Goal: Check status

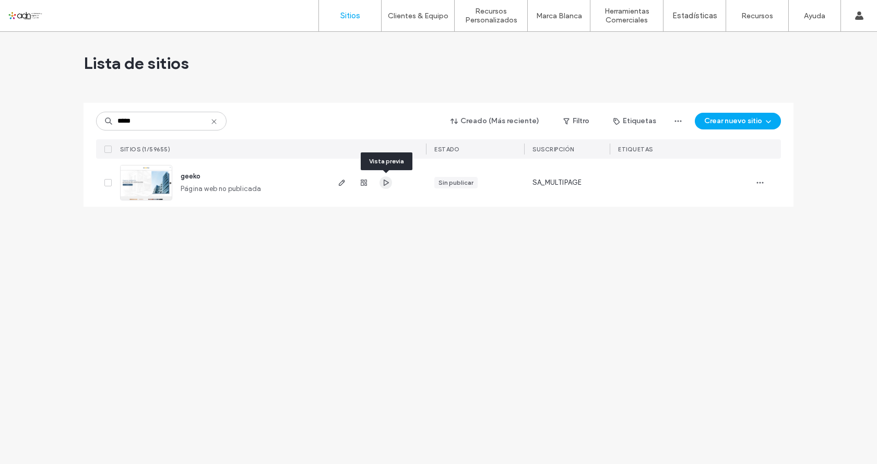
type input "*****"
click at [361, 184] on use "button" at bounding box center [364, 183] width 6 height 6
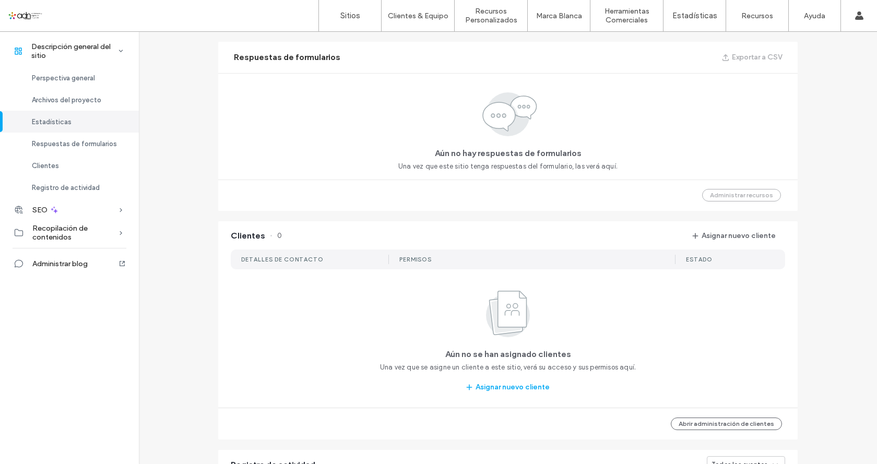
scroll to position [940, 0]
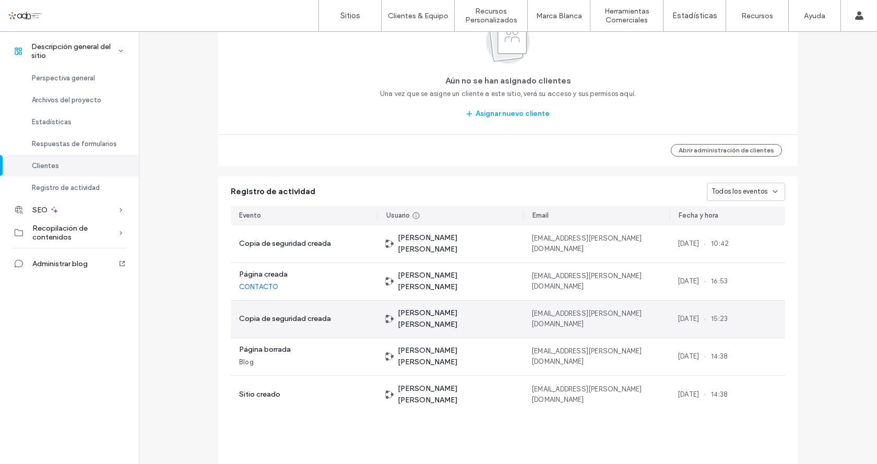
scroll to position [976, 0]
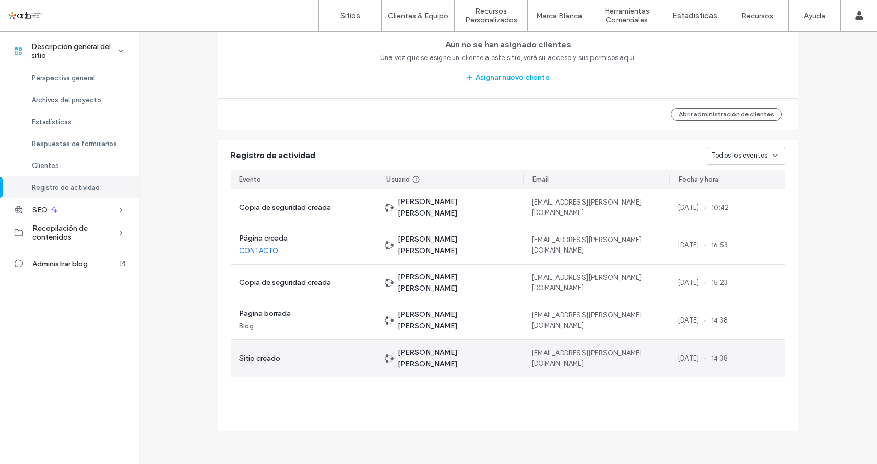
scroll to position [710, 0]
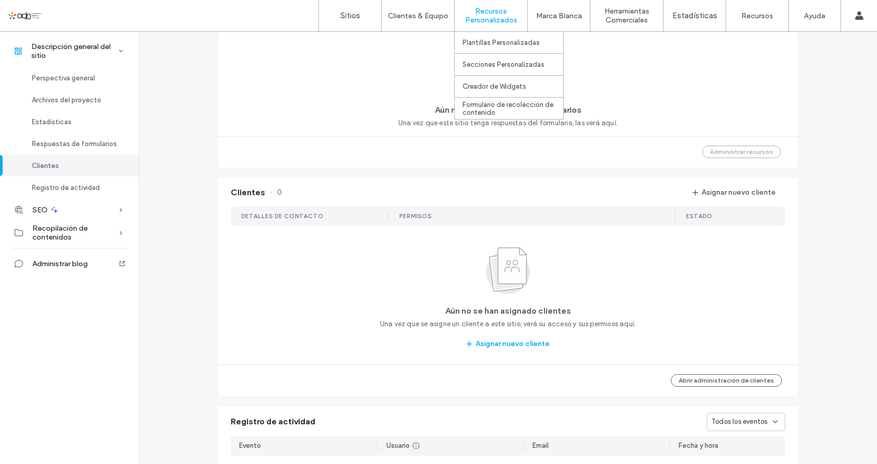
scroll to position [297, 0]
